Goal: Task Accomplishment & Management: Use online tool/utility

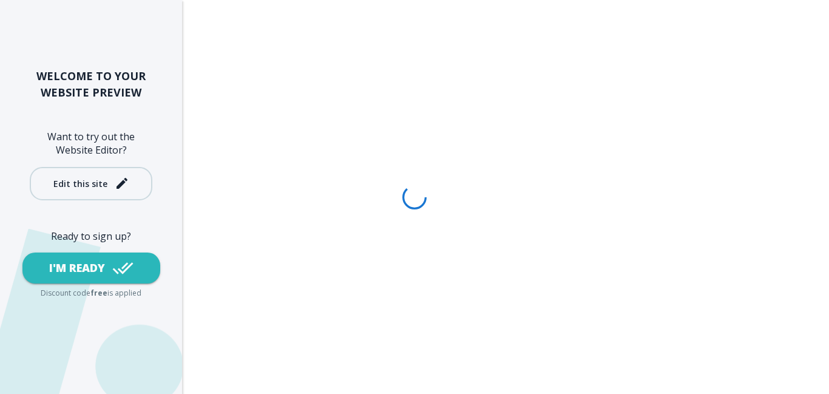
click at [94, 189] on div "Edit this site" at bounding box center [91, 183] width 76 height 15
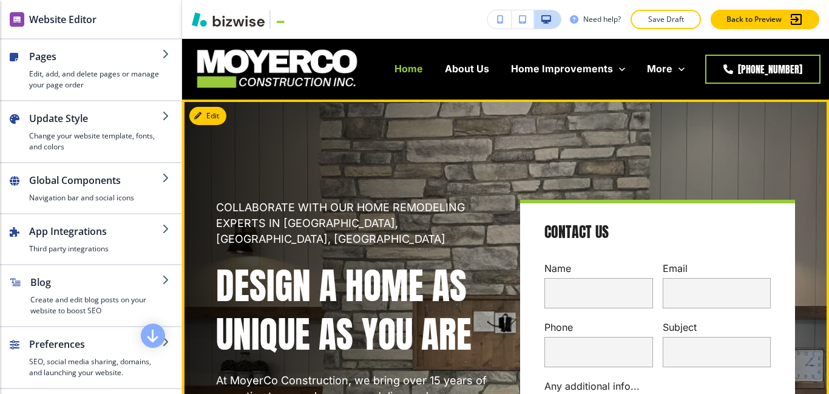
click at [416, 69] on p "Home" at bounding box center [408, 69] width 29 height 14
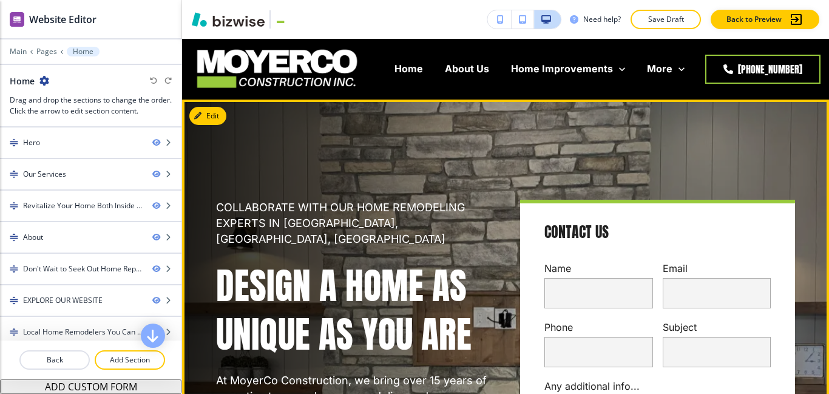
scroll to position [1, 0]
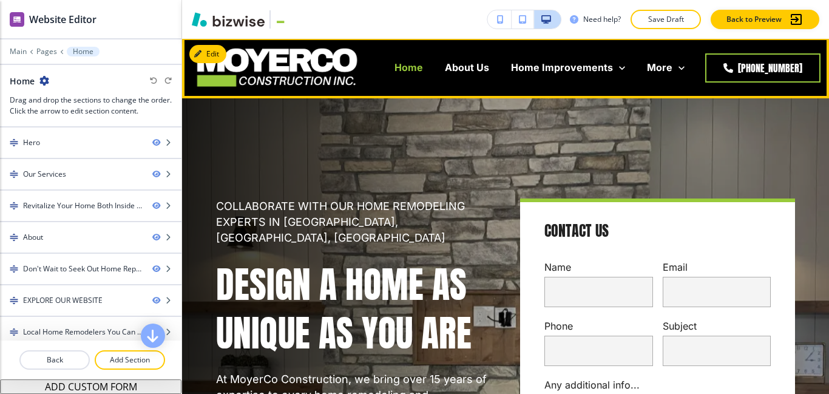
click at [423, 71] on p "Home" at bounding box center [408, 68] width 29 height 14
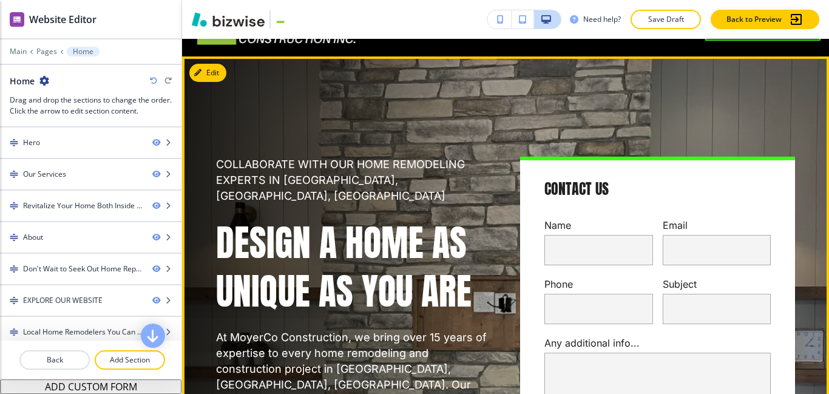
scroll to position [0, 0]
